Goal: Information Seeking & Learning: Learn about a topic

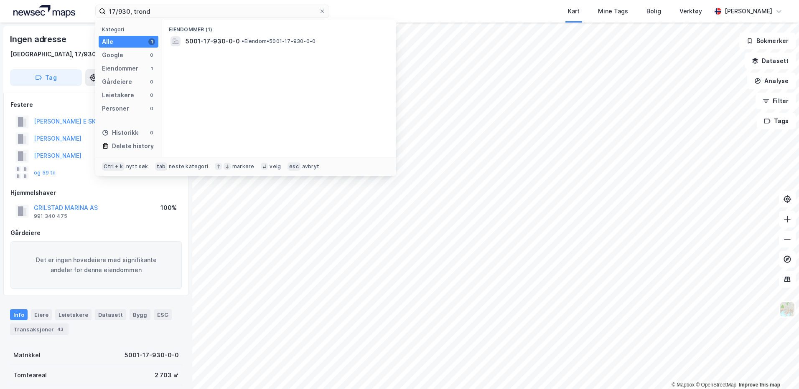
click at [66, 7] on div "17/930, trond Kategori Alle 1 Google 0 Eiendommer 1 Gårdeiere 0 Leietakere 0 Pe…" at bounding box center [399, 11] width 799 height 23
click at [184, 48] on div "[STREET_ADDRESS] Eiendom • 5001-14-97-0-0" at bounding box center [279, 45] width 221 height 20
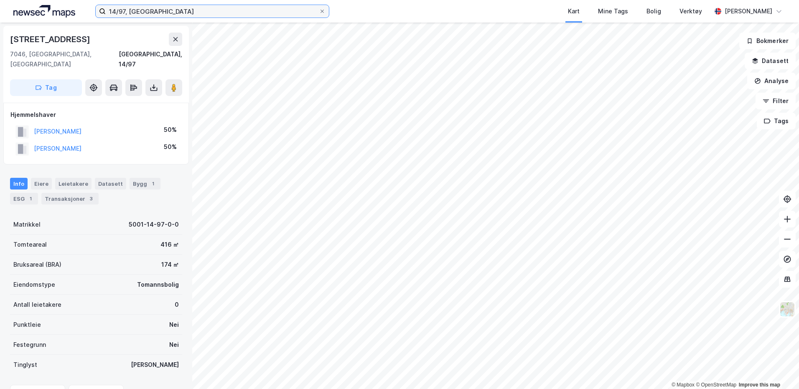
click at [192, 13] on input "14/97, [GEOGRAPHIC_DATA]" at bounding box center [212, 11] width 213 height 13
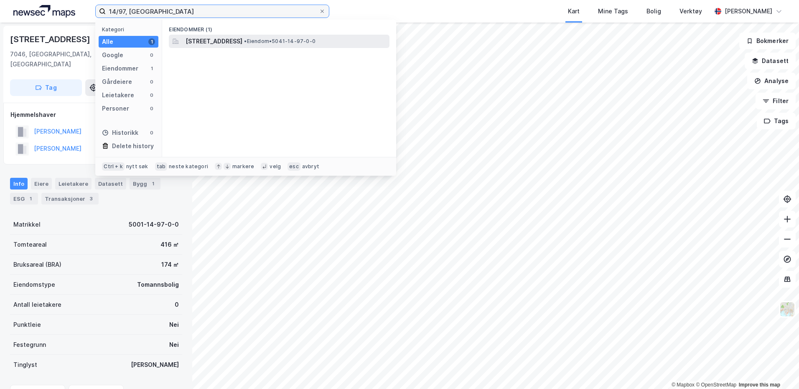
type input "14/97, [GEOGRAPHIC_DATA]"
click at [187, 41] on span "[STREET_ADDRESS]" at bounding box center [214, 41] width 57 height 10
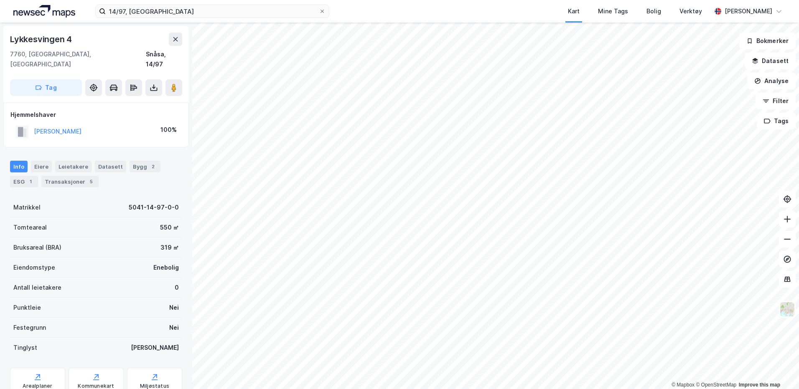
click at [544, 218] on div "© Mapbox © OpenStreetMap Improve this map Lykkesvingen 4 7760, [GEOGRAPHIC_DATA…" at bounding box center [399, 206] width 799 height 367
click at [175, 84] on image at bounding box center [173, 88] width 5 height 8
click at [269, 241] on div "© Mapbox © OpenStreetMap Improve this map Lykkesvingen 4 7760, [GEOGRAPHIC_DATA…" at bounding box center [399, 206] width 799 height 367
click at [163, 80] on div "Tag" at bounding box center [96, 87] width 172 height 17
click at [168, 79] on button at bounding box center [173, 87] width 17 height 17
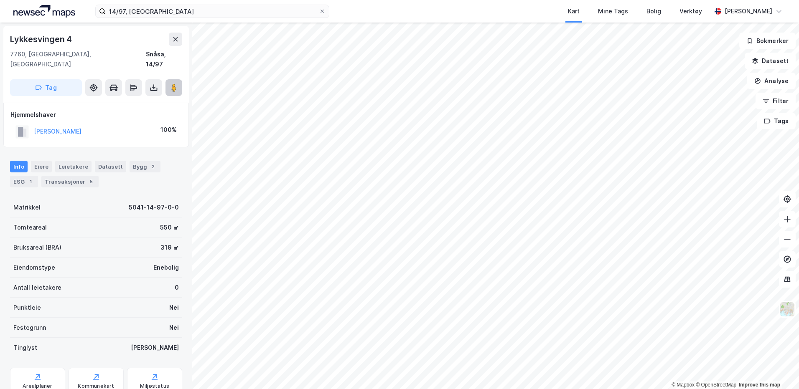
click at [174, 84] on image at bounding box center [173, 88] width 5 height 8
